Goal: Entertainment & Leisure: Consume media (video, audio)

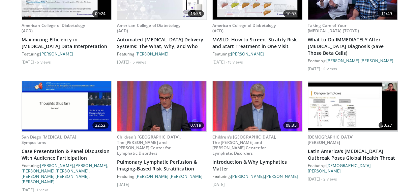
scroll to position [1920, 0]
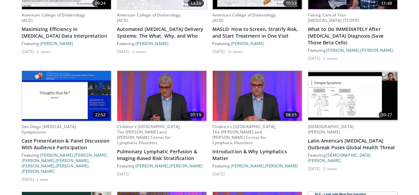
click at [342, 80] on img at bounding box center [352, 96] width 89 height 48
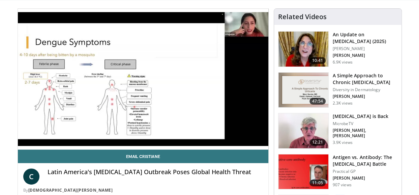
scroll to position [41, 0]
